Goal: Information Seeking & Learning: Learn about a topic

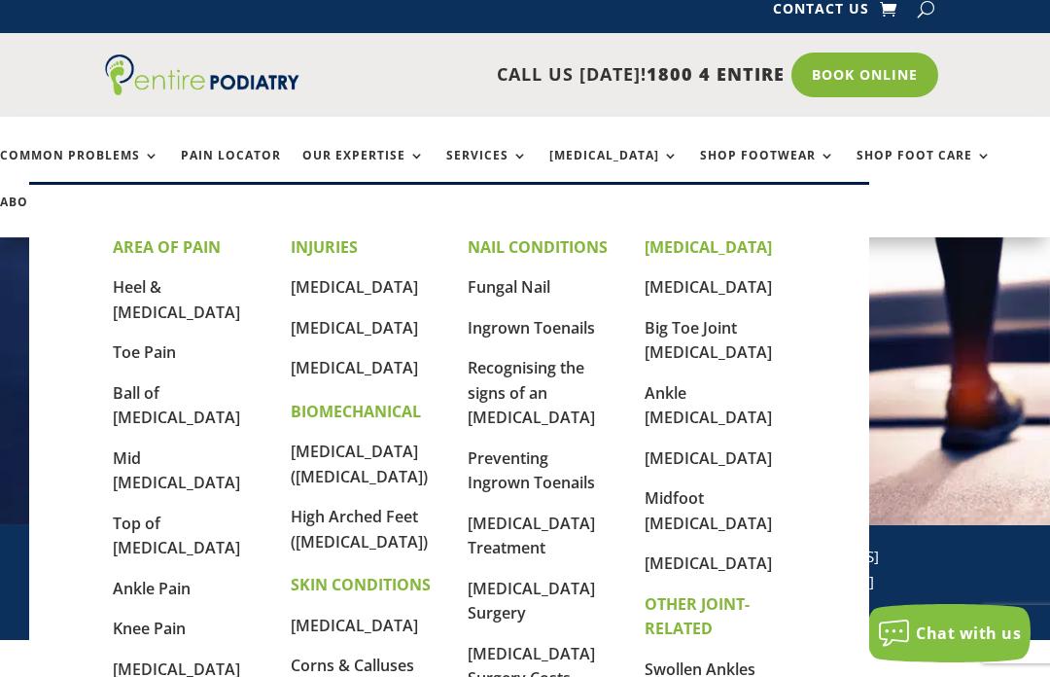
click at [170, 382] on link "Ball of [MEDICAL_DATA]" at bounding box center [176, 405] width 127 height 47
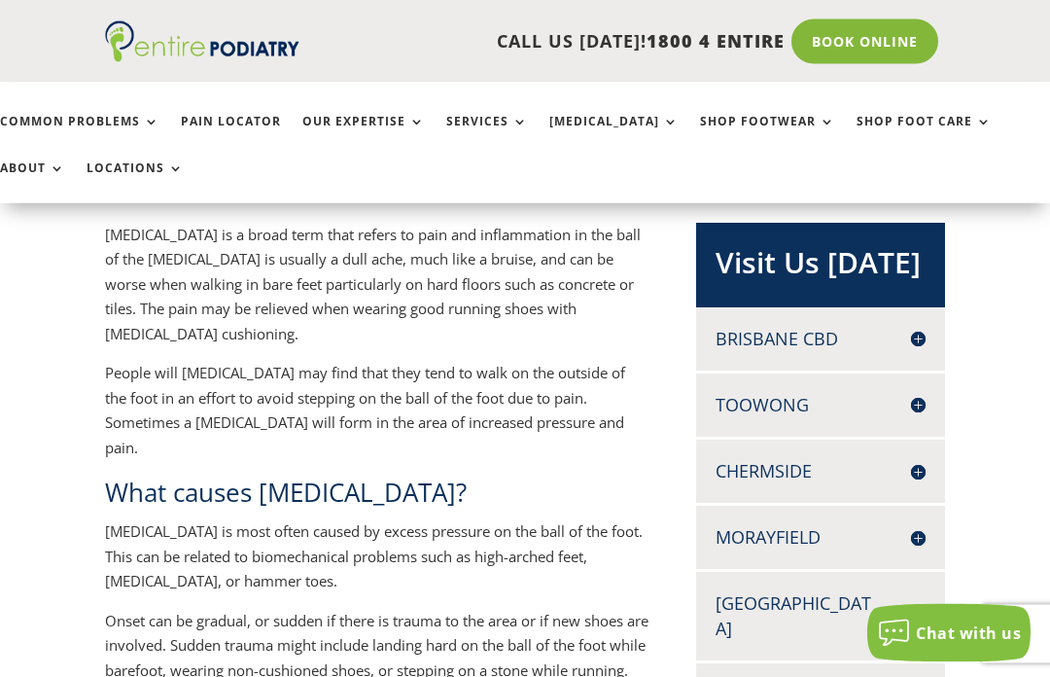
scroll to position [387, 0]
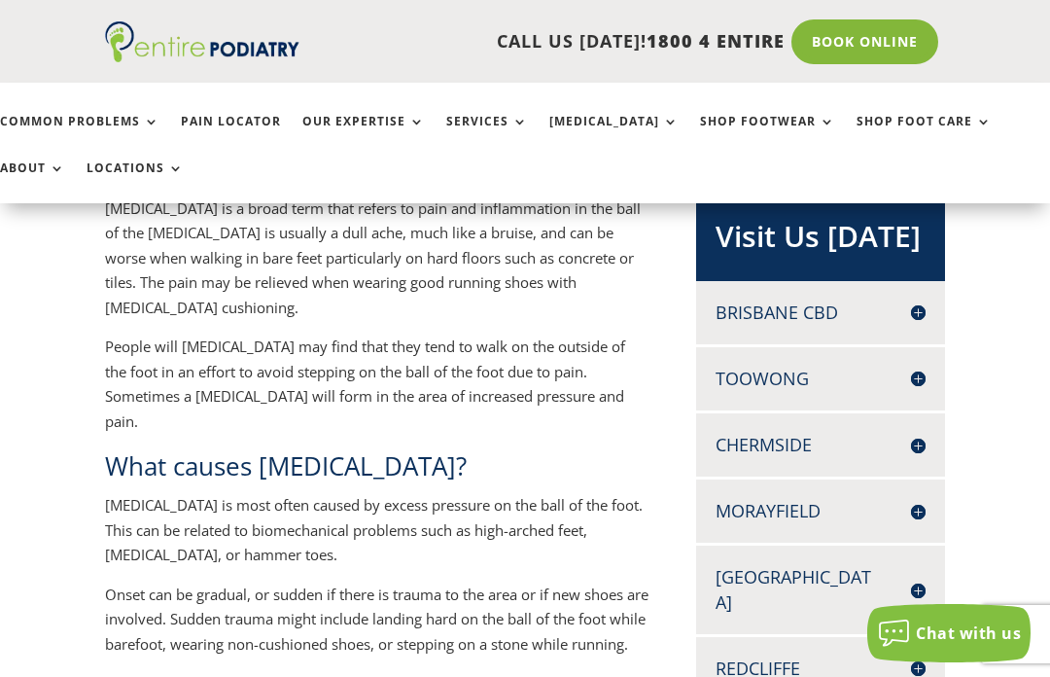
click at [782, 577] on h4 "[GEOGRAPHIC_DATA]" at bounding box center [821, 589] width 210 height 49
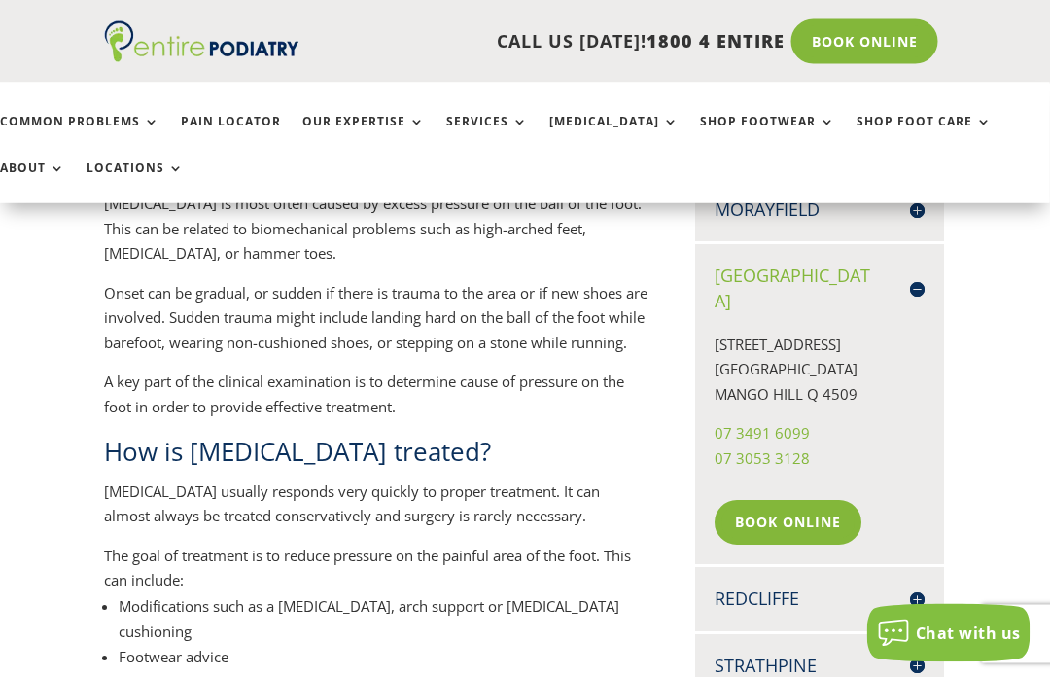
scroll to position [696, 0]
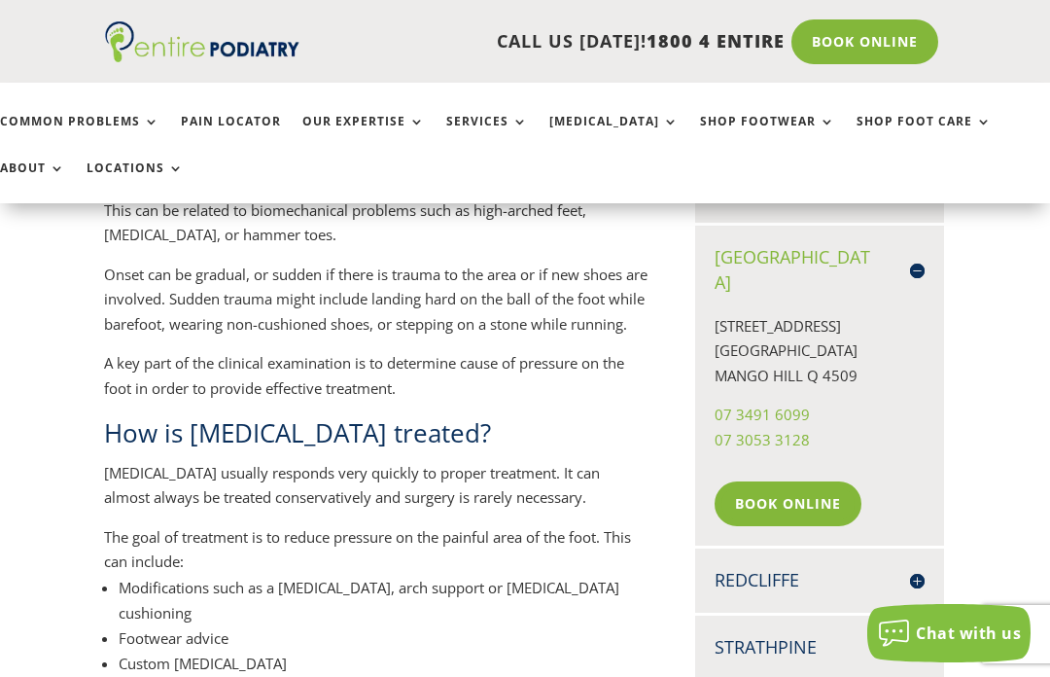
click at [825, 481] on link "Book Online" at bounding box center [788, 503] width 147 height 45
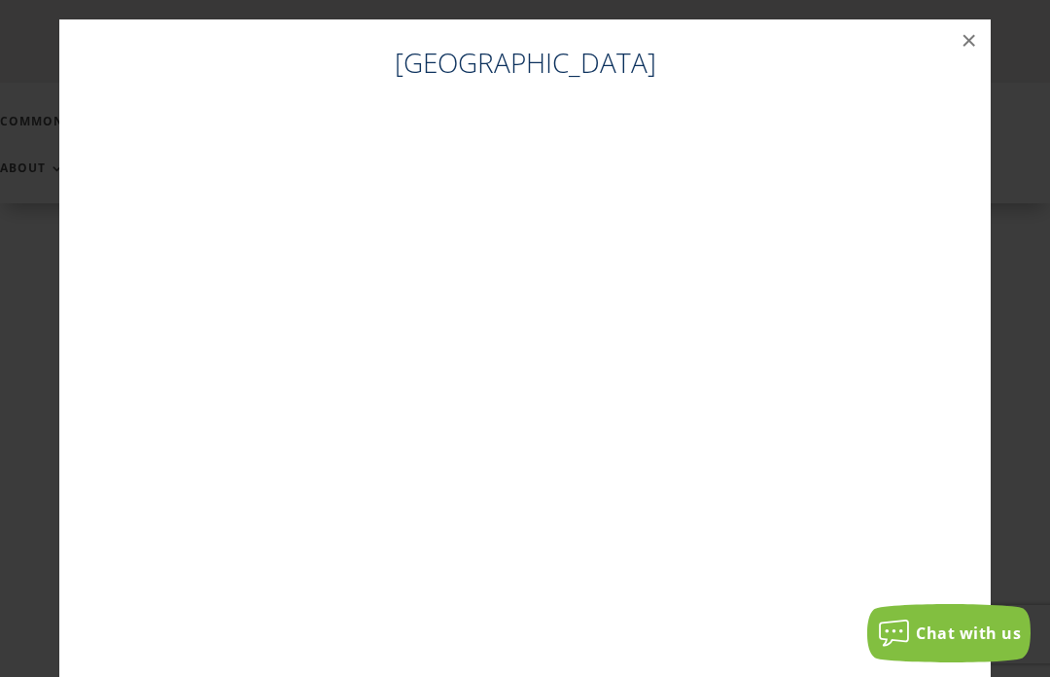
scroll to position [0, 0]
click at [964, 43] on button "×" at bounding box center [969, 40] width 43 height 43
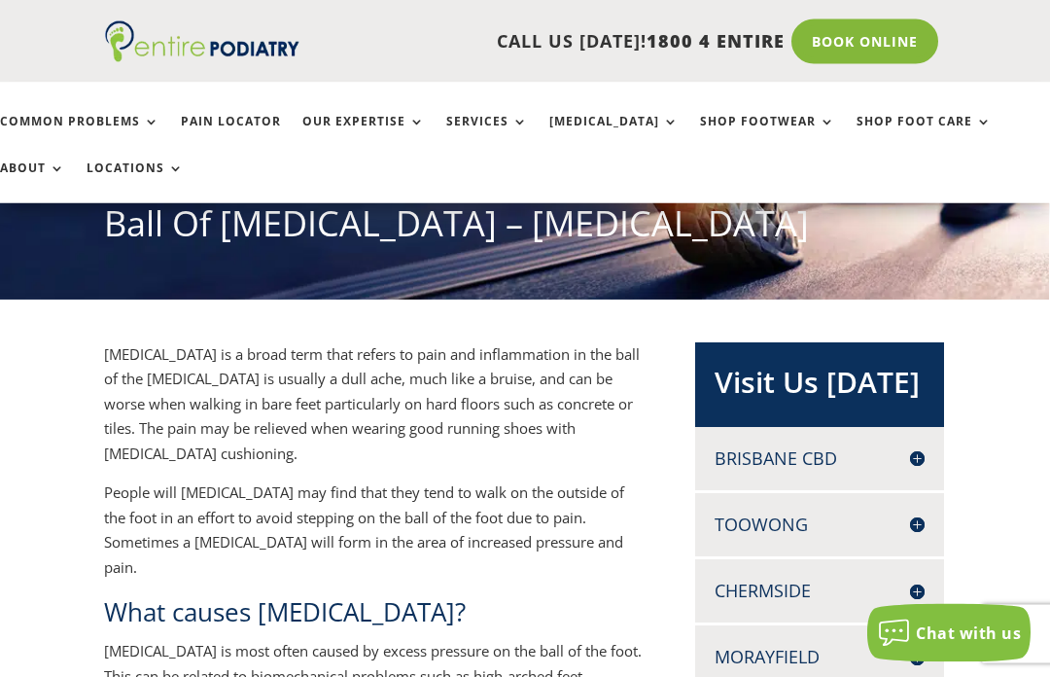
scroll to position [241, 1]
click at [250, 116] on link "Pain Locator" at bounding box center [231, 136] width 100 height 42
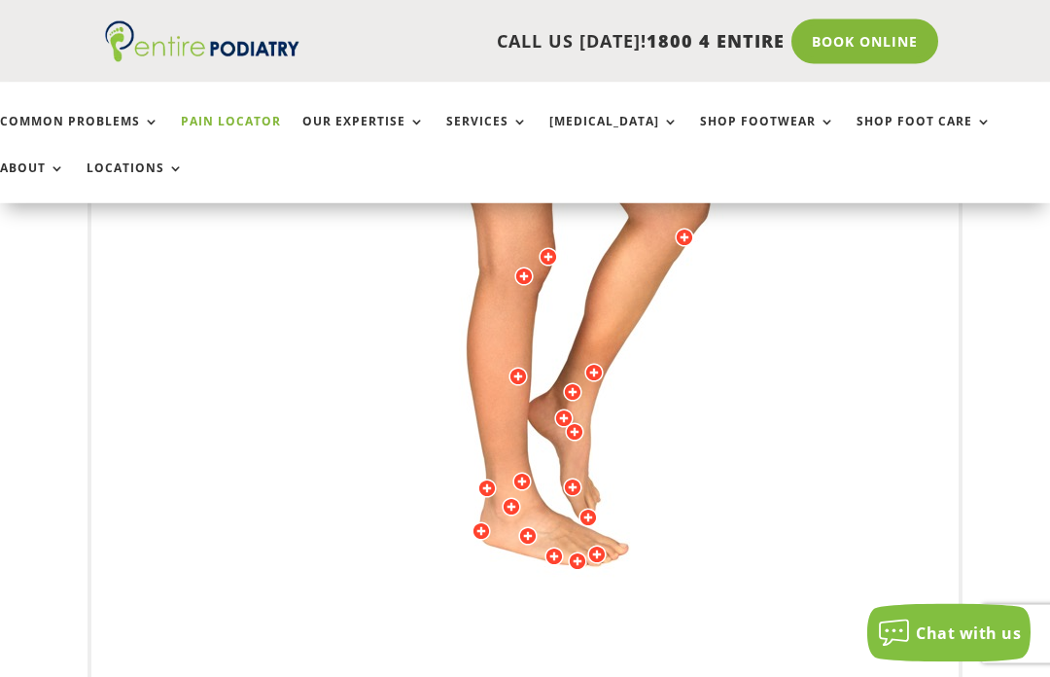
scroll to position [613, 0]
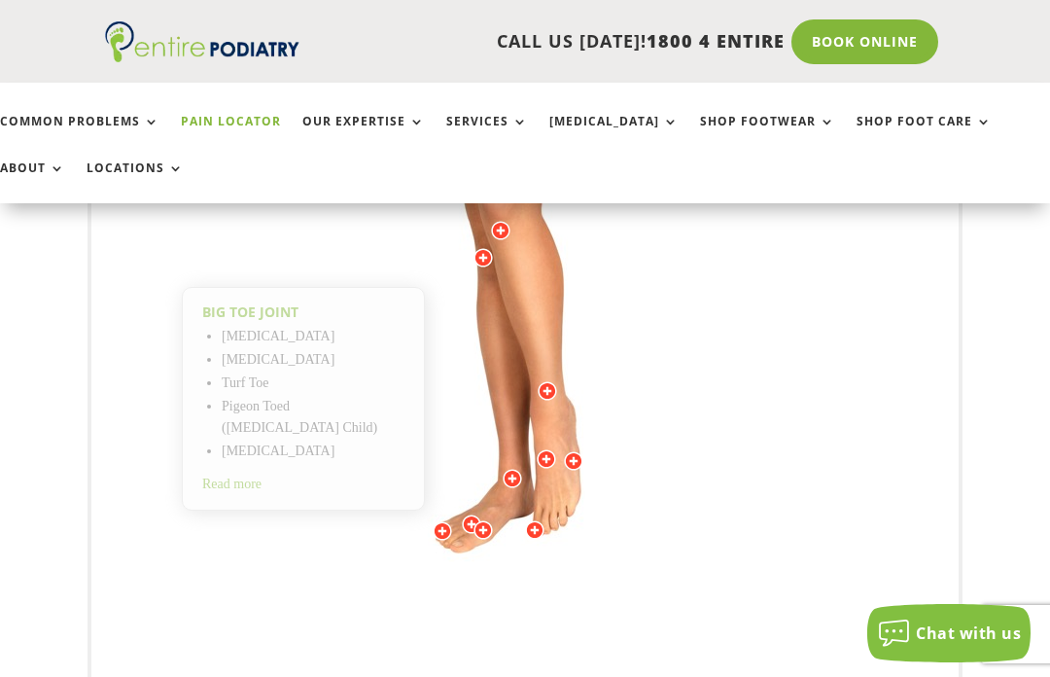
click at [509, 585] on img at bounding box center [525, 266] width 537 height 778
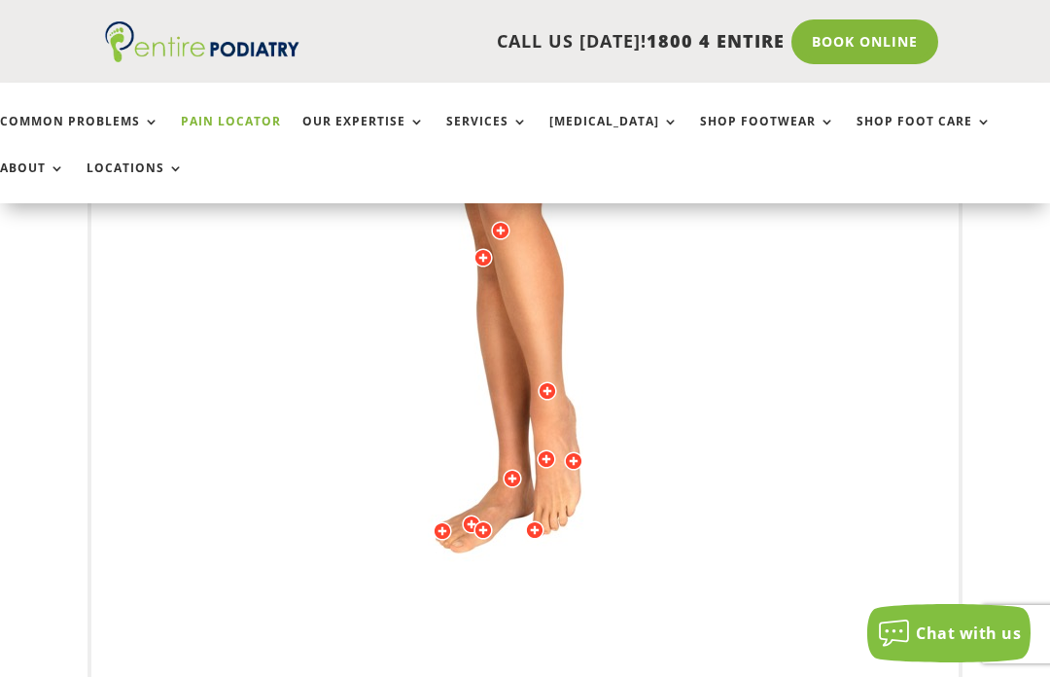
click at [485, 608] on img at bounding box center [525, 266] width 537 height 778
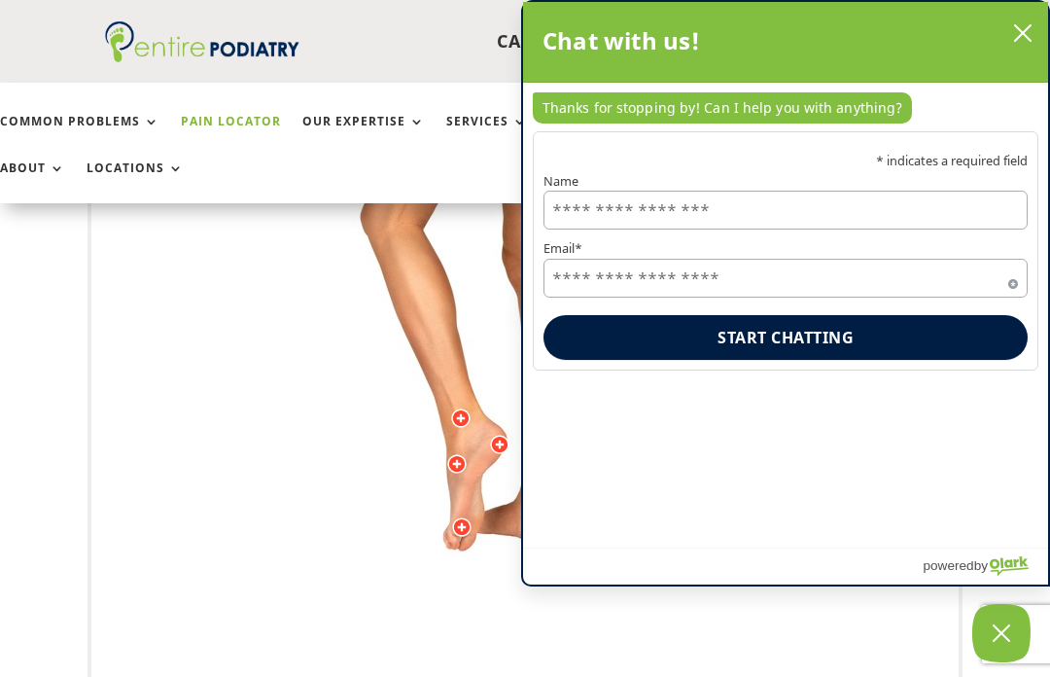
click at [1037, 35] on button "close chatbox" at bounding box center [1022, 32] width 31 height 29
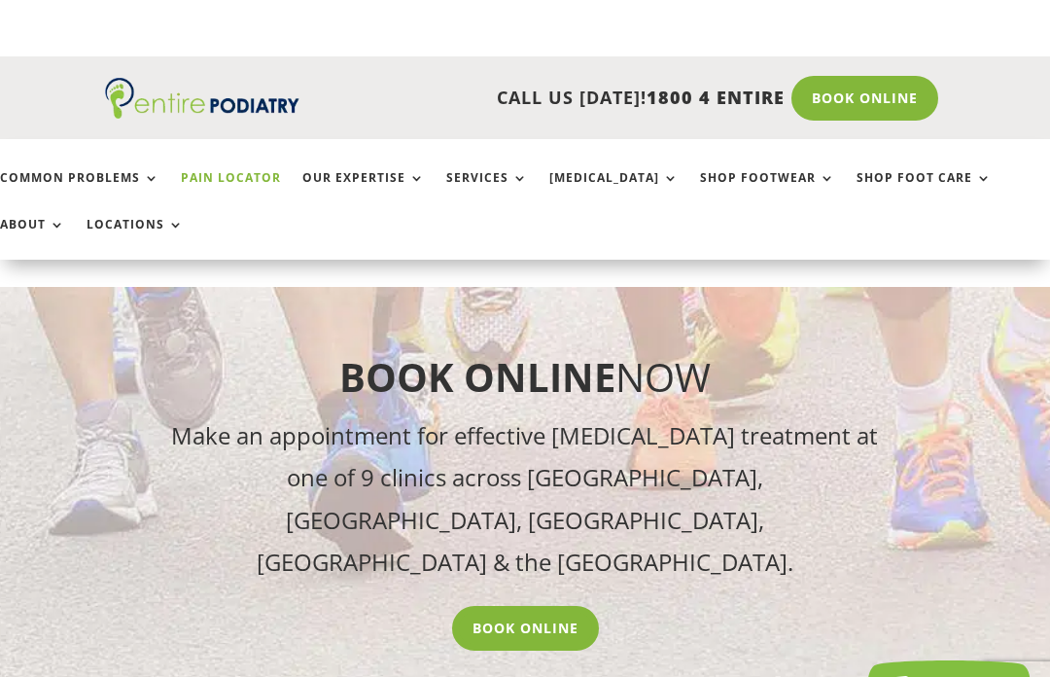
scroll to position [3191, 0]
